Goal: Contribute content

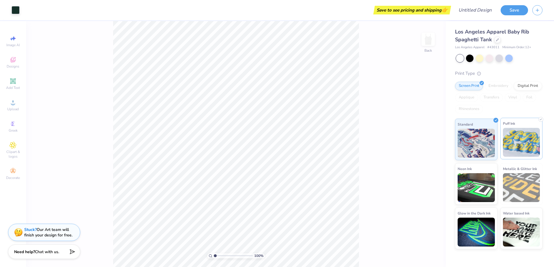
click at [522, 136] on img at bounding box center [521, 142] width 37 height 29
click at [490, 145] on img at bounding box center [475, 142] width 37 height 29
click at [476, 180] on img at bounding box center [475, 186] width 37 height 29
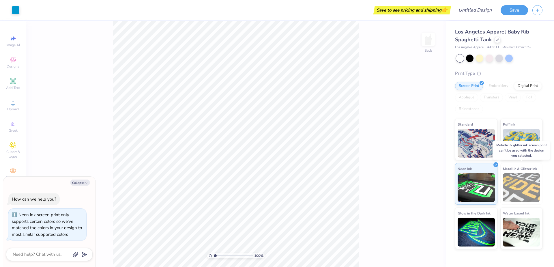
click at [527, 176] on img at bounding box center [521, 187] width 37 height 29
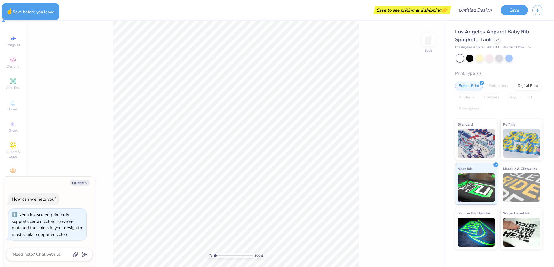
type textarea "x"
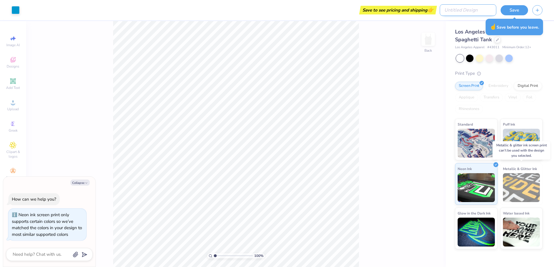
click at [480, 10] on input "Design Title" at bounding box center [467, 10] width 57 height 12
